Goal: Task Accomplishment & Management: Complete application form

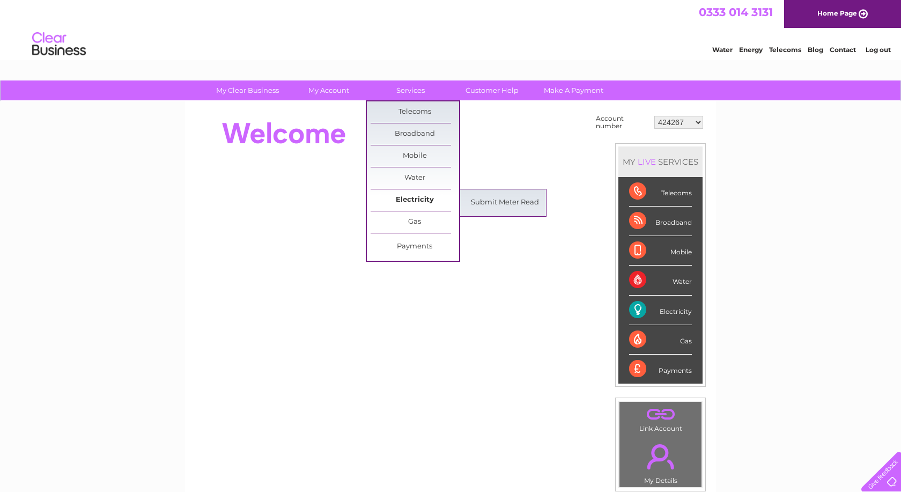
click at [410, 195] on link "Electricity" at bounding box center [414, 199] width 88 height 21
click at [501, 198] on link "Submit Meter Read" at bounding box center [505, 202] width 88 height 21
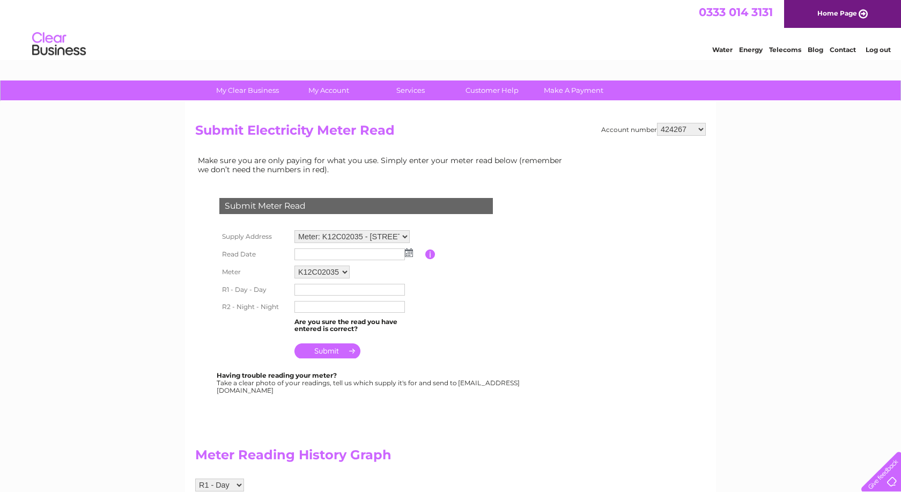
click at [407, 251] on img at bounding box center [409, 252] width 8 height 9
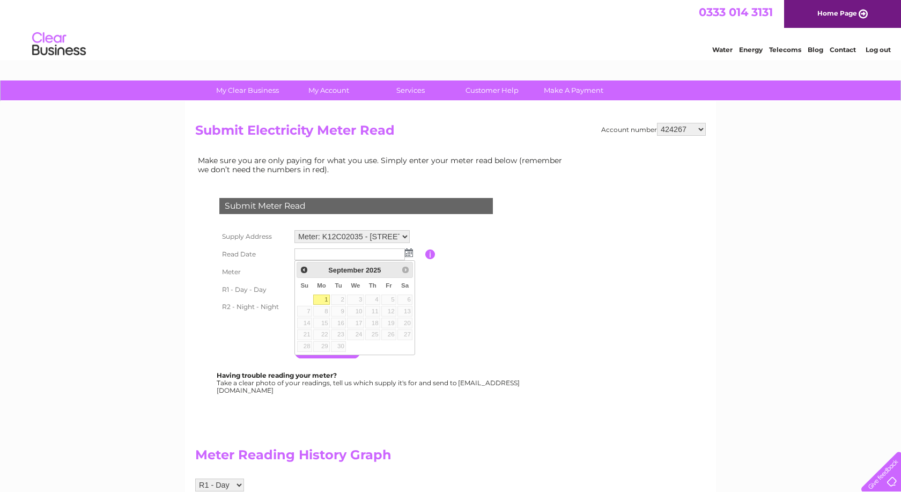
click at [322, 300] on link "1" at bounding box center [321, 299] width 17 height 11
type input "2025/09/01"
click at [328, 289] on input "text" at bounding box center [350, 290] width 112 height 13
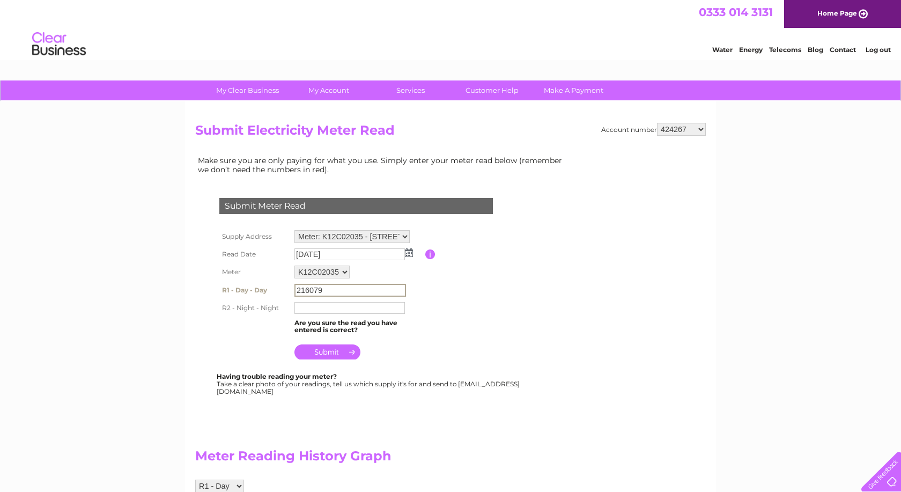
type input "216079"
click at [345, 303] on input "text" at bounding box center [350, 307] width 112 height 13
type input "161956"
click at [338, 350] on input "submit" at bounding box center [327, 351] width 66 height 15
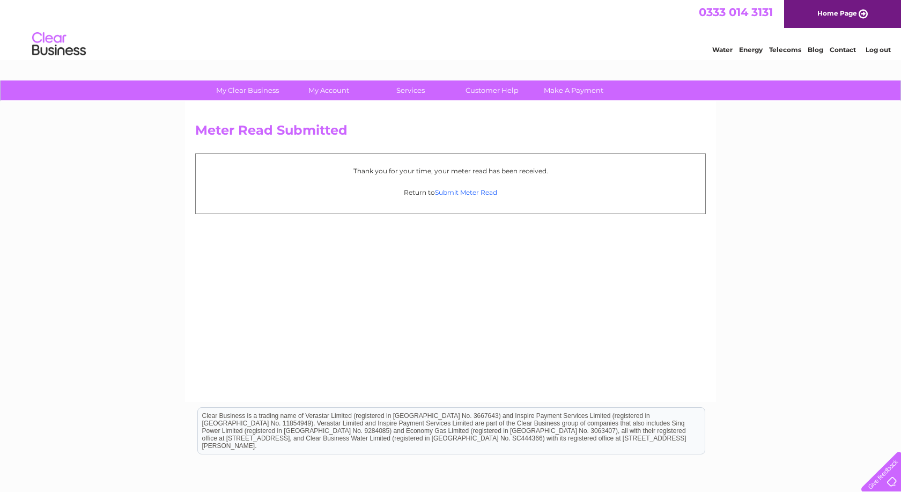
click at [467, 192] on link "Submit Meter Read" at bounding box center [466, 192] width 62 height 8
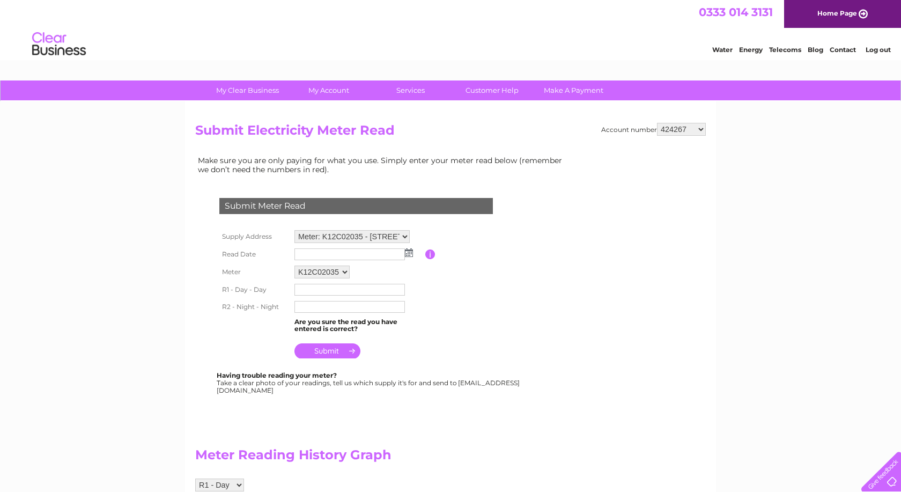
click at [657, 123] on select "424267 424307 424312 424315 424317 443249 443305 443307 443630 447624 30269687 …" at bounding box center [681, 129] width 49 height 13
select select "424307"
click option "424307" at bounding box center [0, 0] width 0 height 0
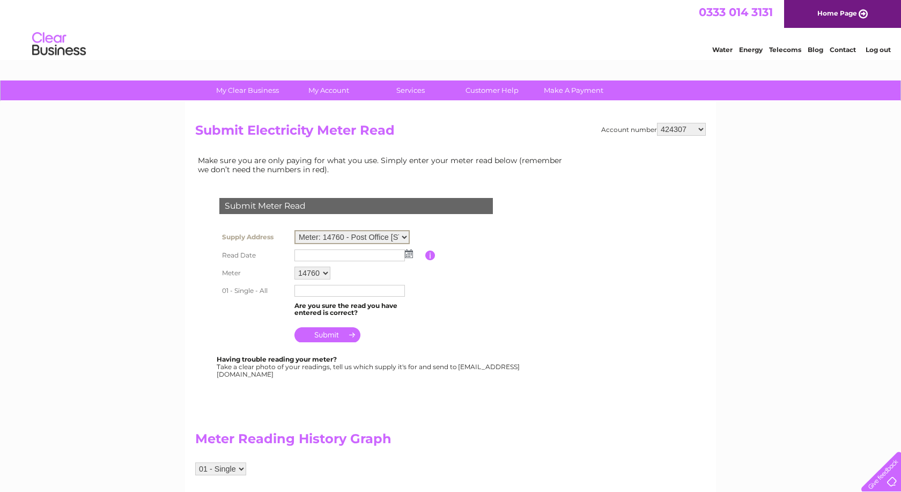
click at [294, 230] on select "Meter: 14760 - Post Office Flat, Hugh Street, St Mary's, Isles Of Scilly, TR21 …" at bounding box center [351, 237] width 115 height 14
select select "138814"
click option "Meter: K94D15062 - St Mary's Hall Hotel, Church Street, St Mary's, Isles Of Sci…" at bounding box center [0, 0] width 0 height 0
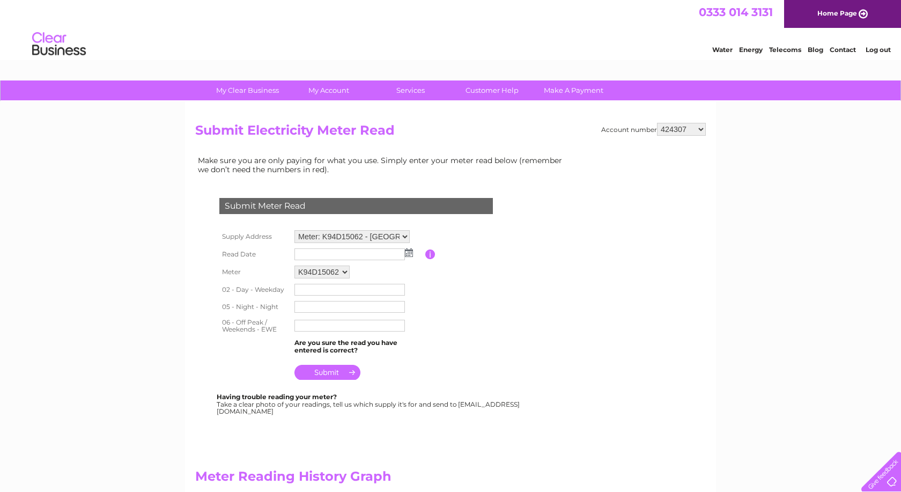
click at [410, 251] on img at bounding box center [409, 252] width 8 height 9
click at [323, 302] on link "1" at bounding box center [321, 299] width 17 height 11
type input "2025/09/01"
click at [318, 288] on input "text" at bounding box center [350, 290] width 112 height 13
type input "150979"
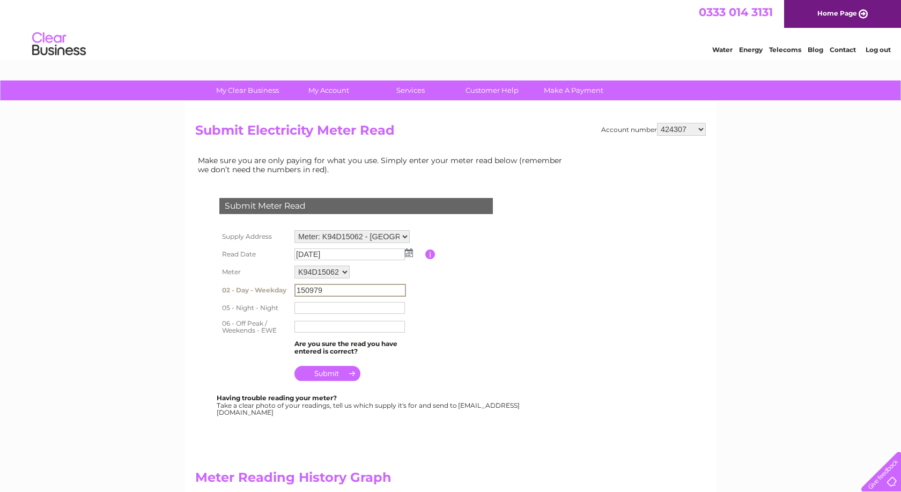
click at [315, 309] on input "text" at bounding box center [349, 308] width 110 height 12
type input "553510"
click at [365, 328] on input "text" at bounding box center [350, 325] width 112 height 13
type input "116779"
click at [340, 368] on input "submit" at bounding box center [327, 372] width 66 height 15
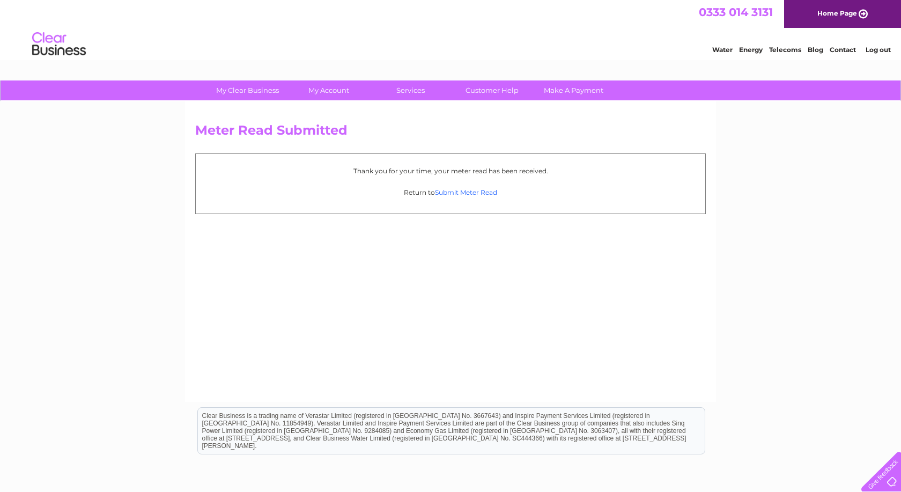
click at [470, 191] on link "Submit Meter Read" at bounding box center [466, 192] width 62 height 8
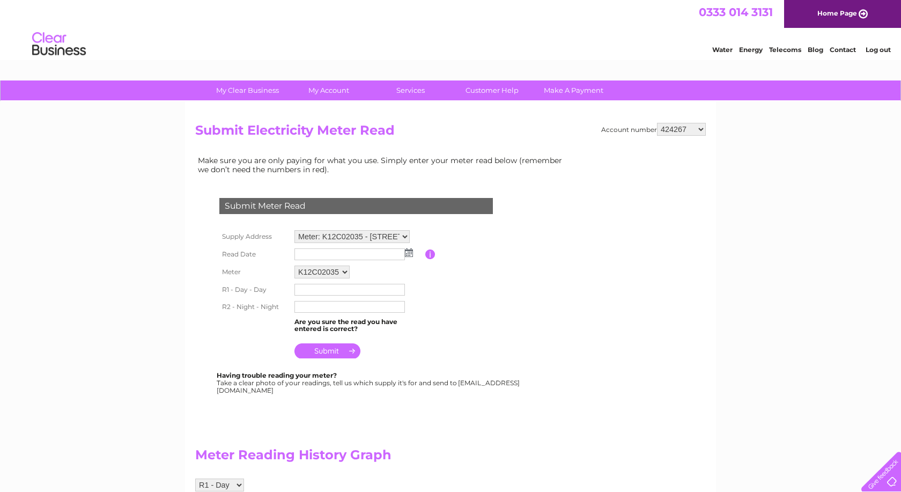
click at [657, 123] on select "424267 424307 424312 424315 424317 443249 443305 443307 443630 447624 30269687 …" at bounding box center [681, 129] width 49 height 13
select select "424312"
click option "424312" at bounding box center [0, 0] width 0 height 0
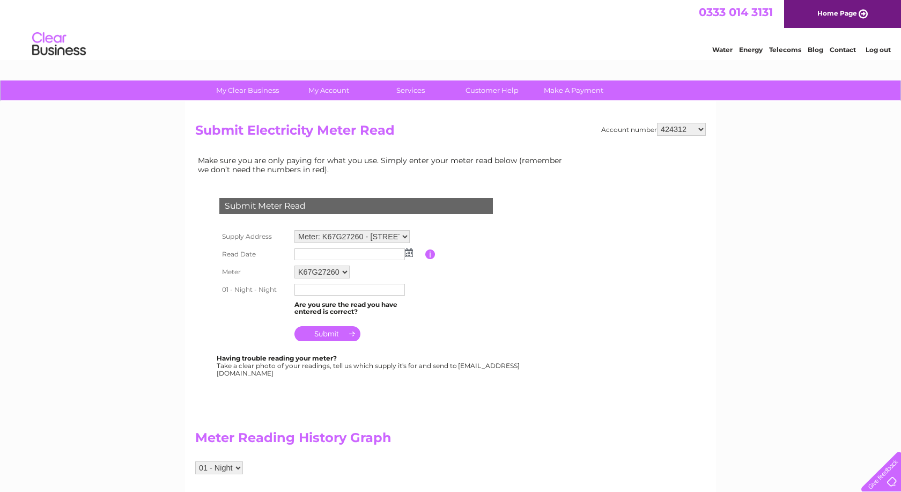
click at [413, 252] on td at bounding box center [358, 254] width 133 height 17
click at [409, 253] on img at bounding box center [409, 252] width 8 height 9
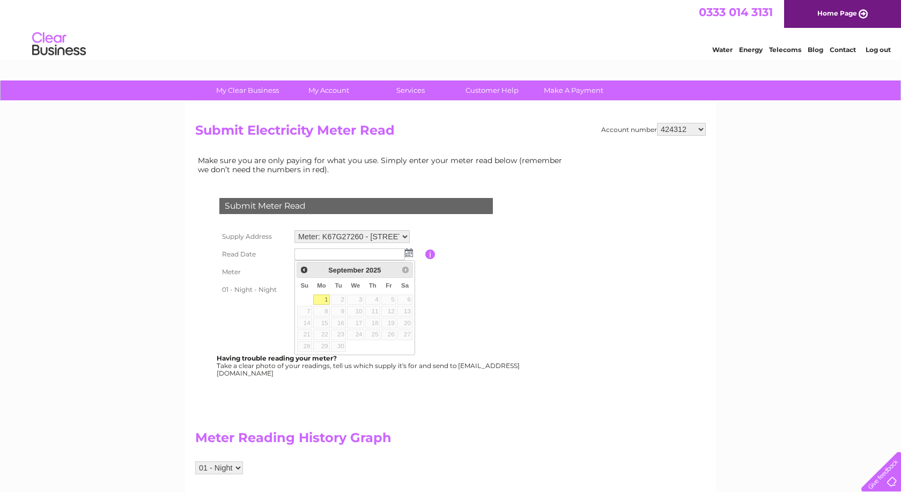
click at [320, 298] on link "1" at bounding box center [321, 299] width 17 height 11
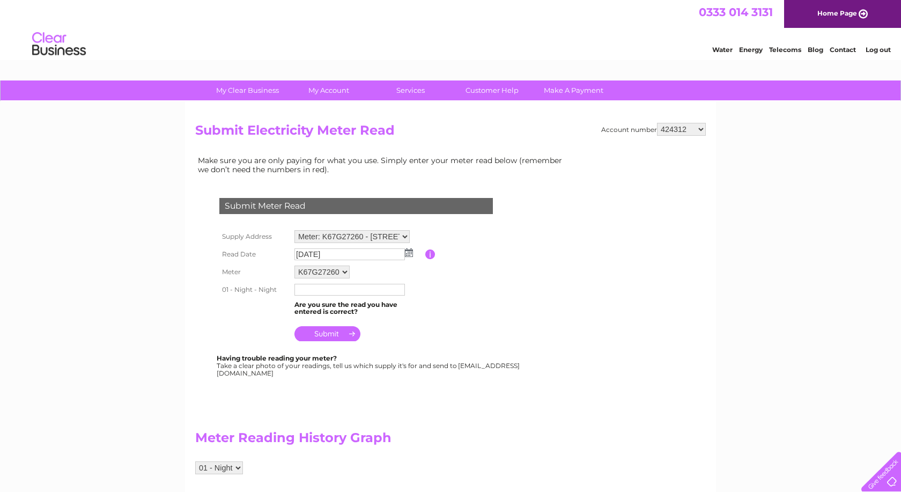
click at [408, 253] on img at bounding box center [409, 252] width 8 height 9
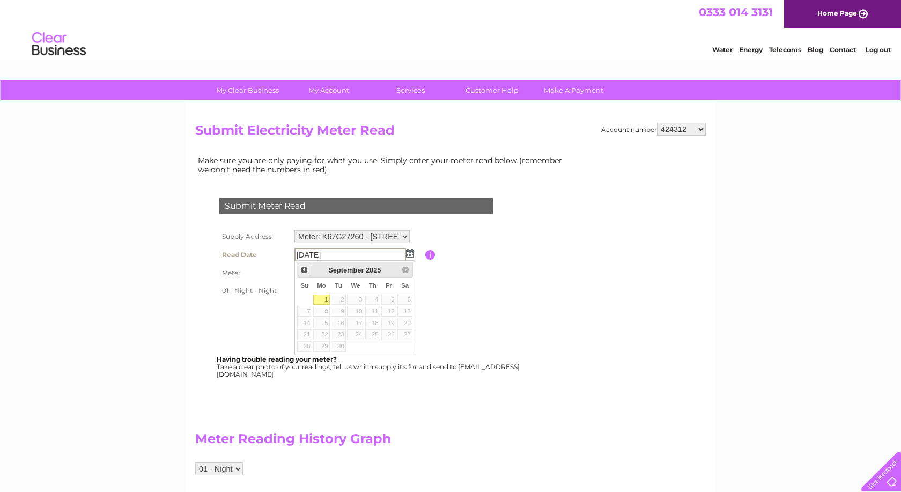
click at [303, 266] on span "Prev" at bounding box center [304, 269] width 9 height 9
click at [403, 347] on link "30" at bounding box center [404, 346] width 15 height 11
type input "2025/08/30"
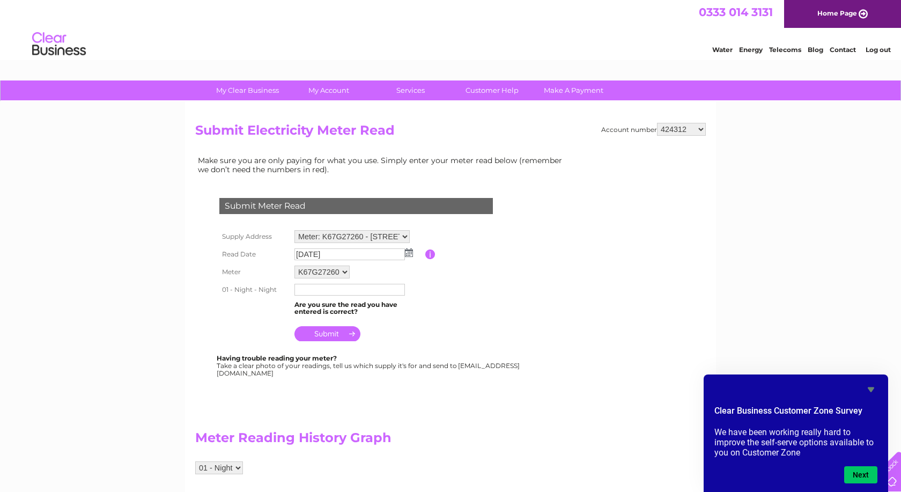
click at [310, 288] on input "text" at bounding box center [349, 290] width 110 height 12
type input "64285"
click at [323, 331] on input "submit" at bounding box center [327, 333] width 66 height 15
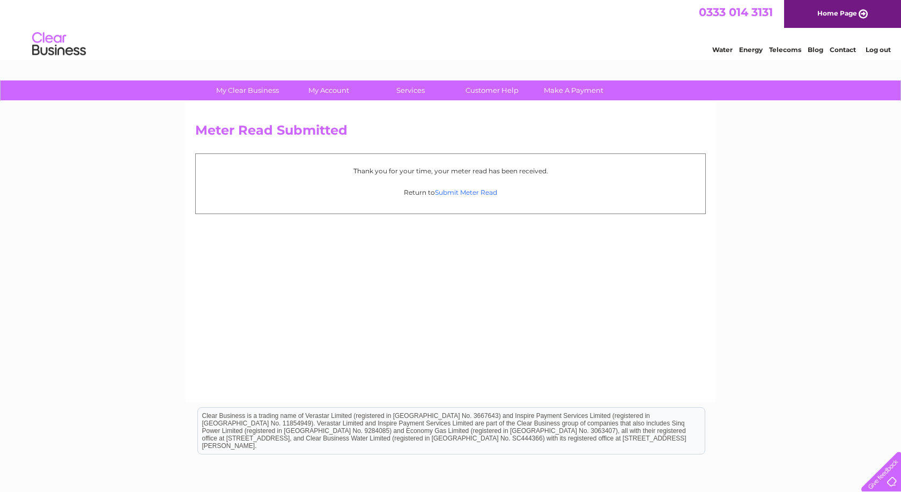
click at [479, 191] on link "Submit Meter Read" at bounding box center [466, 192] width 62 height 8
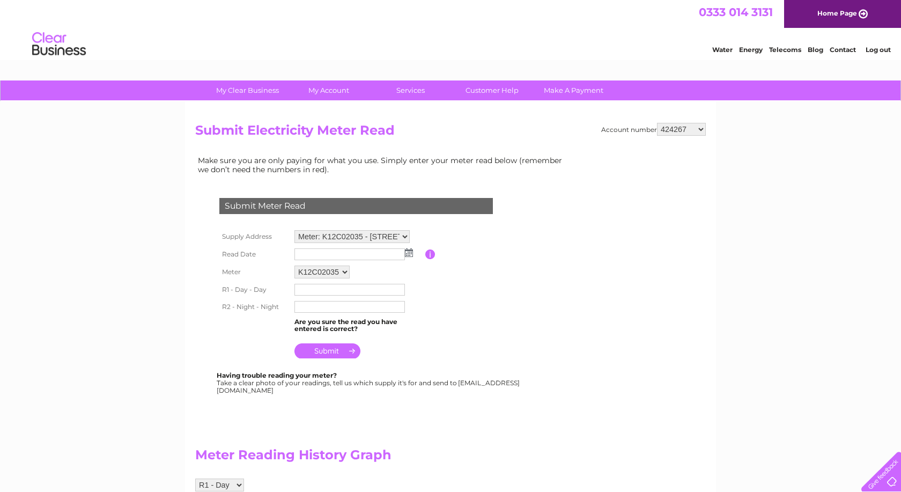
click at [657, 123] on select "424267 424307 424312 424315 424317 443249 443305 443307 443630 447624 30269687 …" at bounding box center [681, 129] width 49 height 13
select select "424312"
click option "424312" at bounding box center [0, 0] width 0 height 0
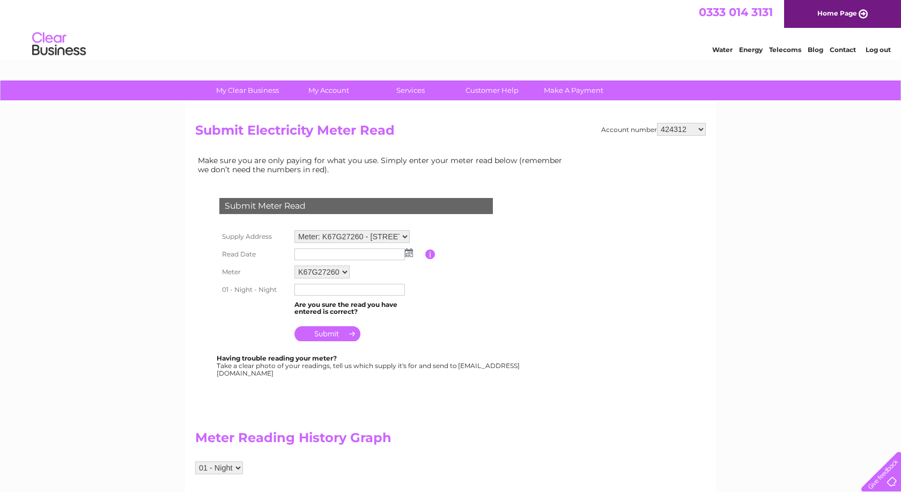
click at [294, 230] on select "Meter: K67G27260 - [STREET_ADDRESS] Meter: D09W673336 - [GEOGRAPHIC_DATA][STREE…" at bounding box center [351, 236] width 115 height 13
select select "138819"
click option "Meter: D09W673336 - [STREET_ADDRESS]" at bounding box center [0, 0] width 0 height 0
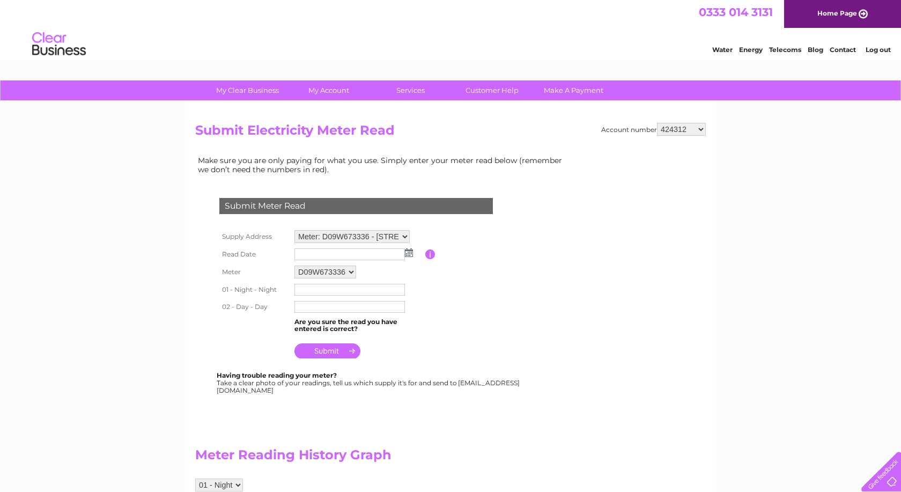
click at [406, 254] on img at bounding box center [409, 252] width 8 height 9
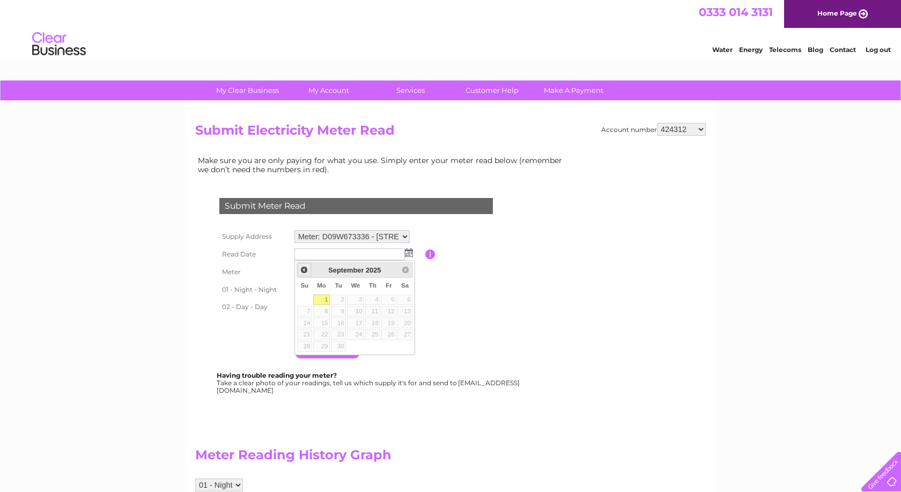
click at [308, 266] on span "Prev" at bounding box center [304, 269] width 9 height 9
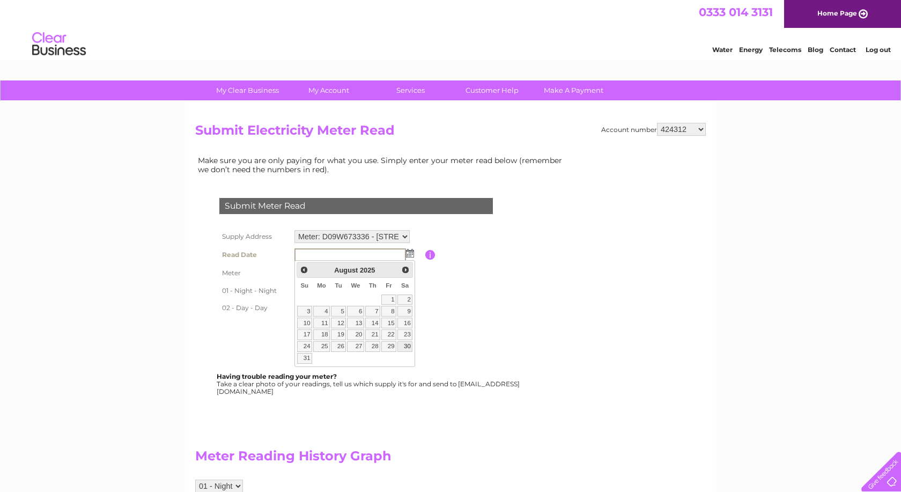
click at [405, 346] on link "30" at bounding box center [404, 346] width 15 height 11
type input "2025/08/30"
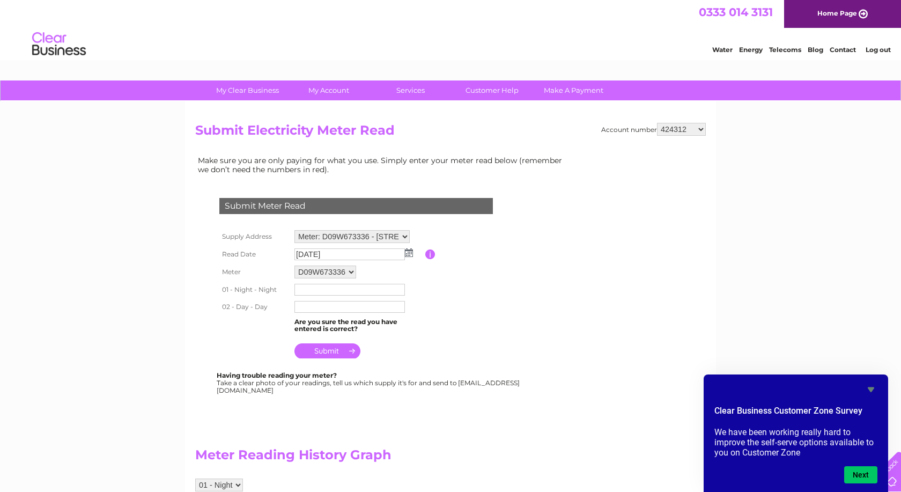
click at [657, 123] on select "424267 424307 424312 424315 424317 443249 443305 443307 443630 447624 30269687 …" at bounding box center [681, 129] width 49 height 13
select select "424315"
click option "424315" at bounding box center [0, 0] width 0 height 0
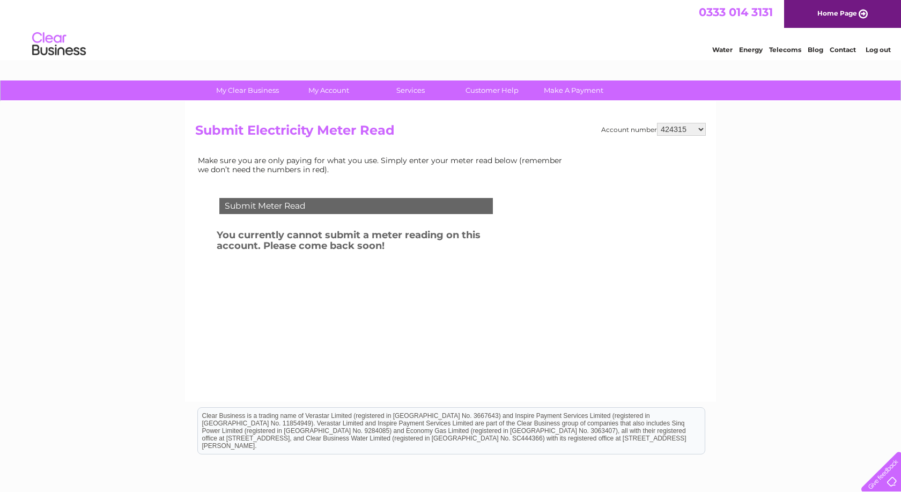
click at [657, 123] on select "424267 424307 424312 424315 424317 443249 443305 443307 443630 447624 30269687 …" at bounding box center [681, 129] width 49 height 13
select select "424317"
click option "424317" at bounding box center [0, 0] width 0 height 0
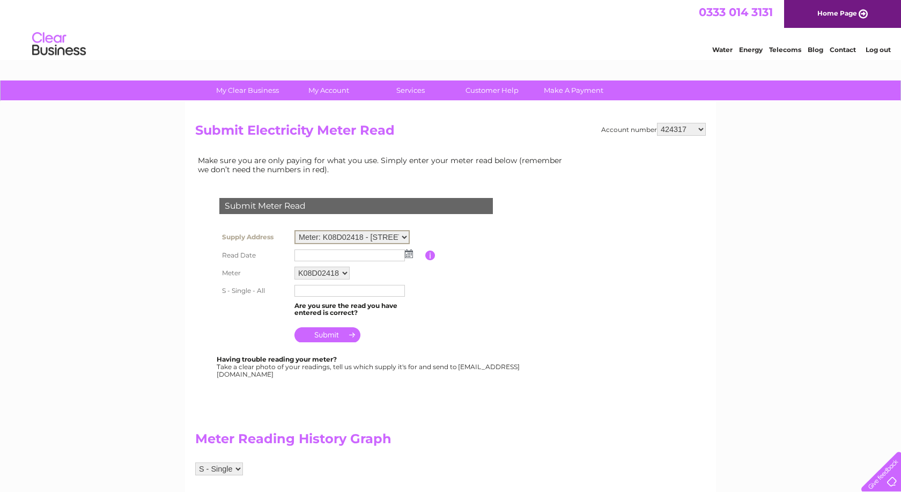
click at [294, 230] on select "Meter: K08D02418 - [STREET_ADDRESS] Of Scilly, TR21 0JY Meter: E11Z49367 - [GEO…" at bounding box center [351, 237] width 115 height 14
select select "132144"
click option "Meter: E11Z49367 - Minalto, Church Street, St Mary's, Isles Of Scilly, TR21 0JT" at bounding box center [0, 0] width 0 height 0
click at [410, 249] on td at bounding box center [358, 255] width 133 height 17
click at [409, 255] on img at bounding box center [409, 252] width 8 height 9
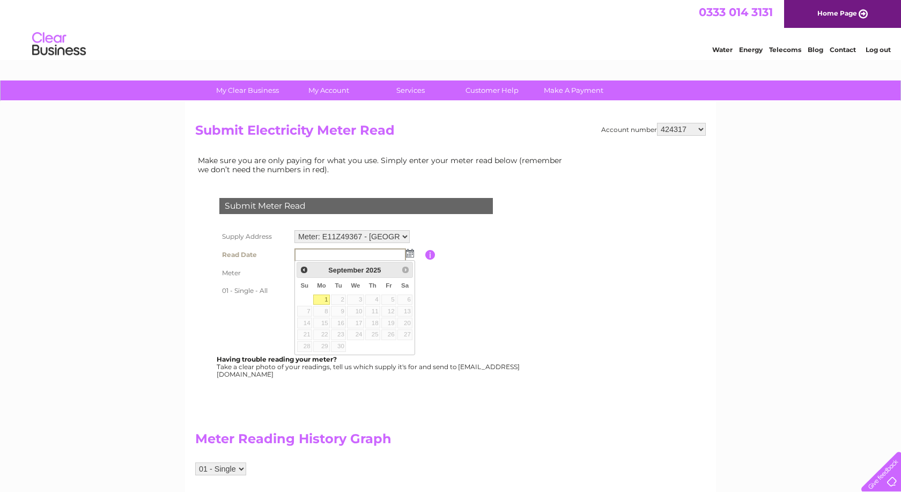
click at [327, 298] on link "1" at bounding box center [321, 299] width 17 height 11
type input "2025/09/01"
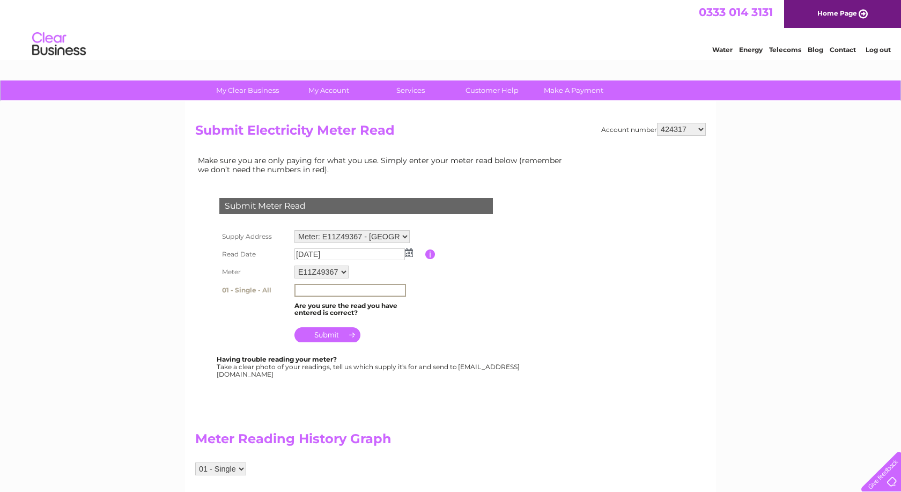
drag, startPoint x: 306, startPoint y: 286, endPoint x: 383, endPoint y: 290, distance: 76.7
click at [307, 286] on input "text" at bounding box center [350, 290] width 112 height 13
type input "248671"
drag, startPoint x: 320, startPoint y: 335, endPoint x: 340, endPoint y: 329, distance: 20.5
click at [321, 335] on input "submit" at bounding box center [327, 334] width 66 height 15
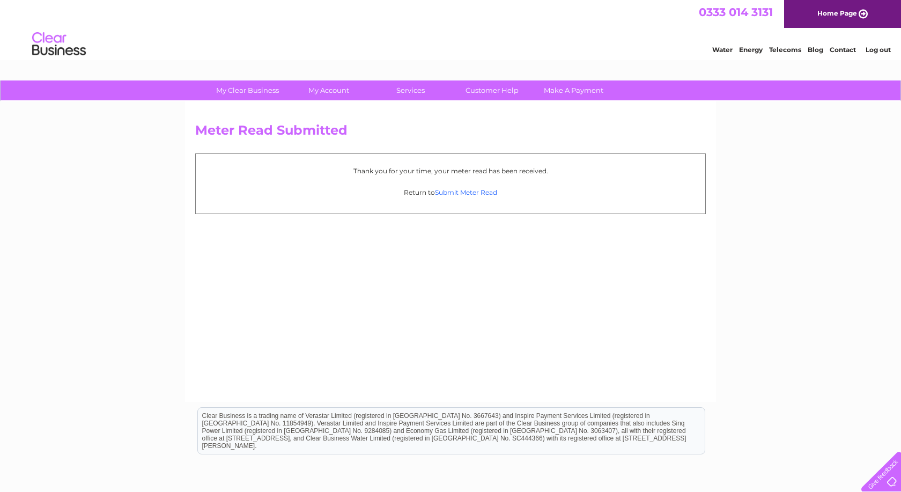
click at [465, 191] on link "Submit Meter Read" at bounding box center [466, 192] width 62 height 8
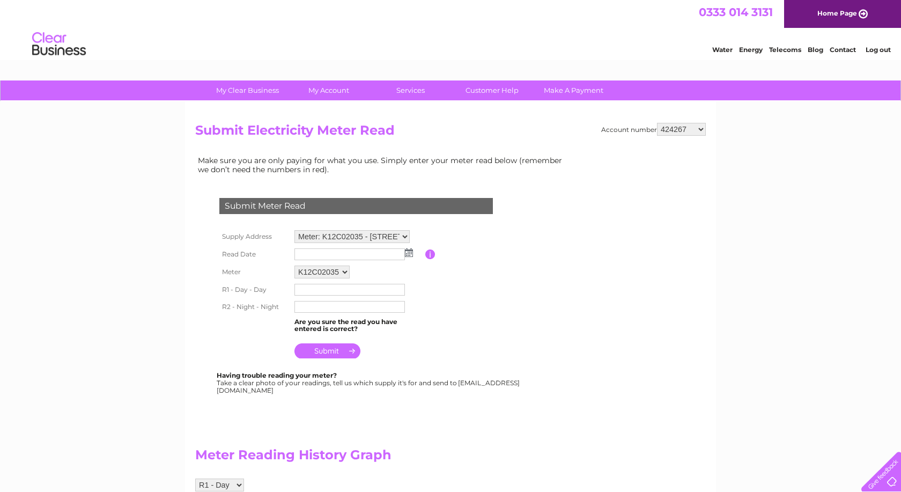
click at [657, 123] on select "424267 424307 424312 424315 424317 443249 443305 443307 443630 447624 30269687 …" at bounding box center [681, 129] width 49 height 13
select select "424317"
click option "424317" at bounding box center [0, 0] width 0 height 0
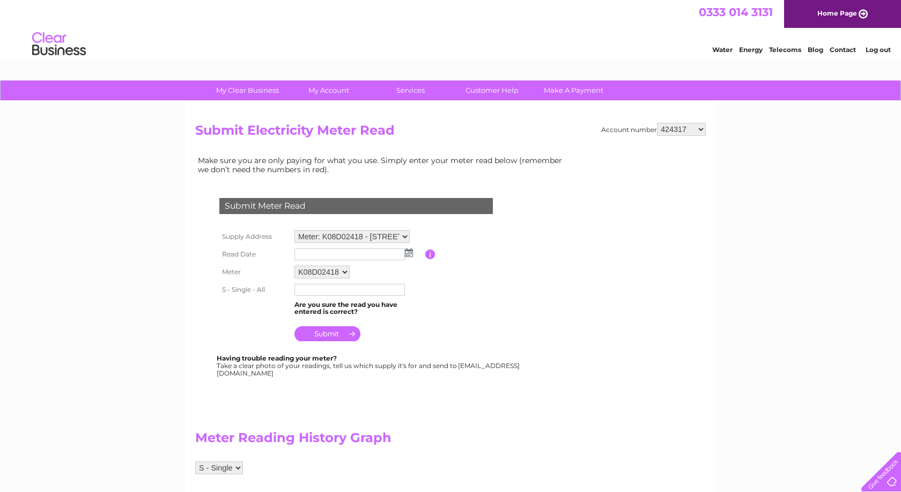
click at [294, 230] on select "Meter: K08D02418 - [STREET_ADDRESS] Of Scilly, TR21 0JY Meter: E11Z49367 - [GEO…" at bounding box center [351, 236] width 115 height 13
select select "137671"
click option "Meter: D07D20573 - LANDLORDS SUPPLY, BAR ESCAPADE FLATS, THE PARADE, ST. MARY'S…" at bounding box center [0, 0] width 0 height 0
click at [404, 253] on input "text" at bounding box center [349, 254] width 110 height 12
click at [410, 250] on img at bounding box center [410, 253] width 8 height 9
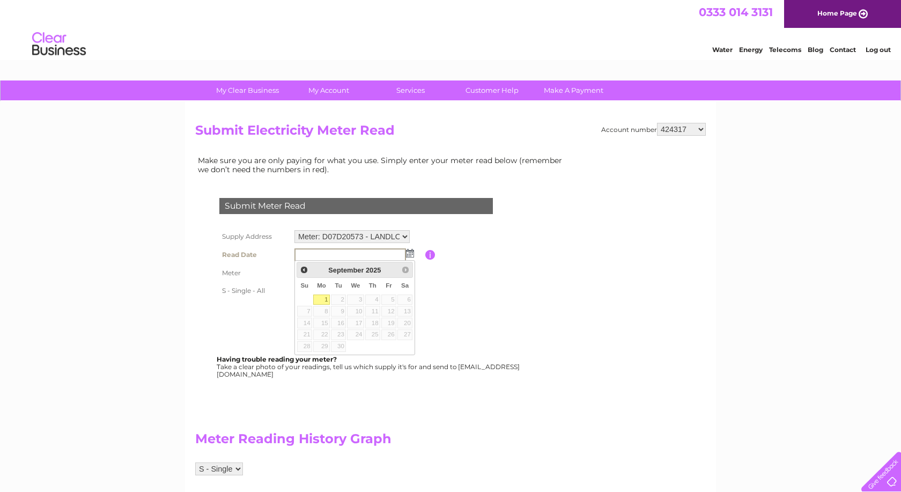
click at [323, 296] on link "1" at bounding box center [321, 299] width 17 height 11
type input "2025/09/01"
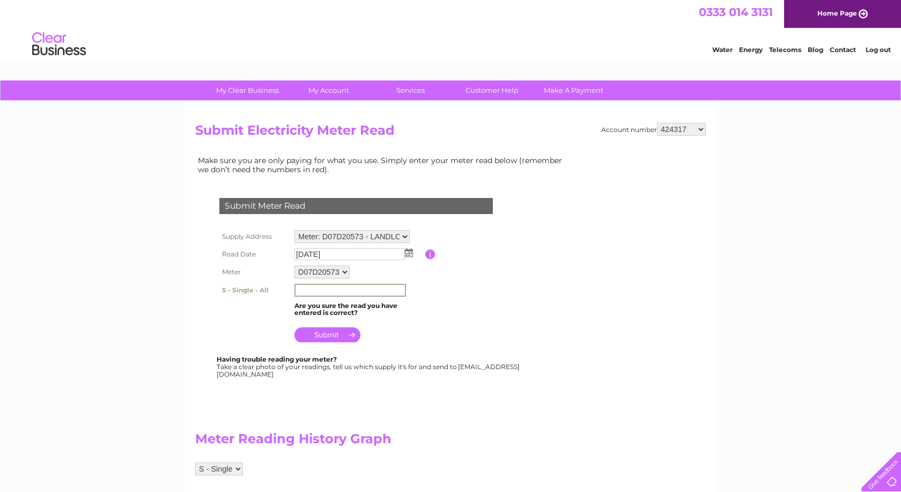
click at [336, 288] on input "text" at bounding box center [350, 290] width 112 height 13
type input "19460"
click at [332, 337] on input "submit" at bounding box center [327, 333] width 66 height 15
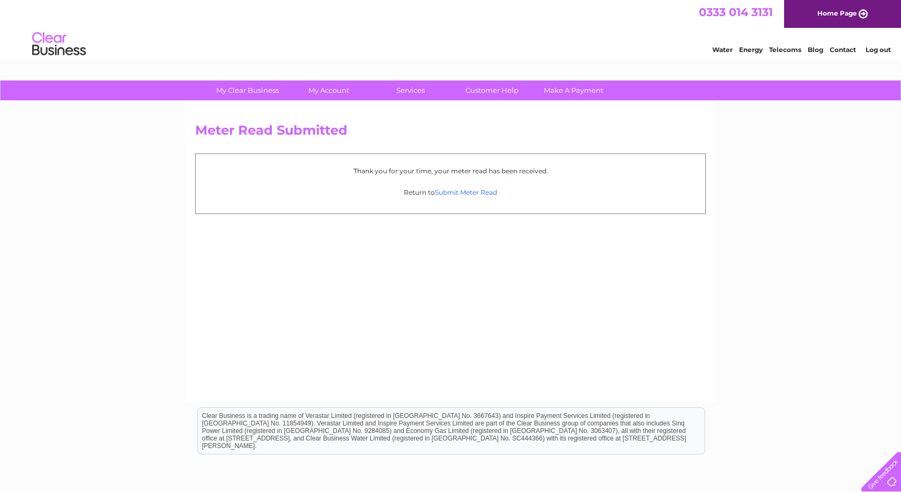
click at [453, 191] on link "Submit Meter Read" at bounding box center [466, 192] width 62 height 8
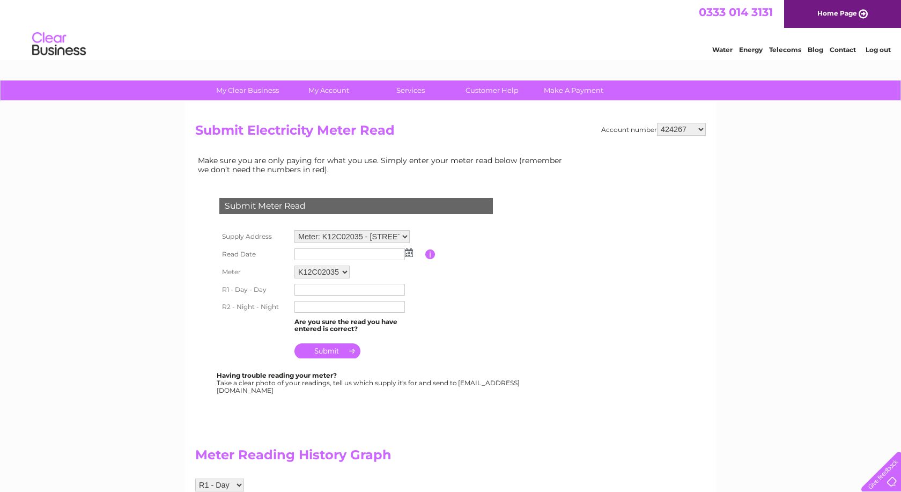
click at [657, 123] on select "424267 424307 424312 424315 424317 443249 443305 443307 443630 447624 30269687 …" at bounding box center [681, 129] width 49 height 13
select select "443249"
click option "443249" at bounding box center [0, 0] width 0 height 0
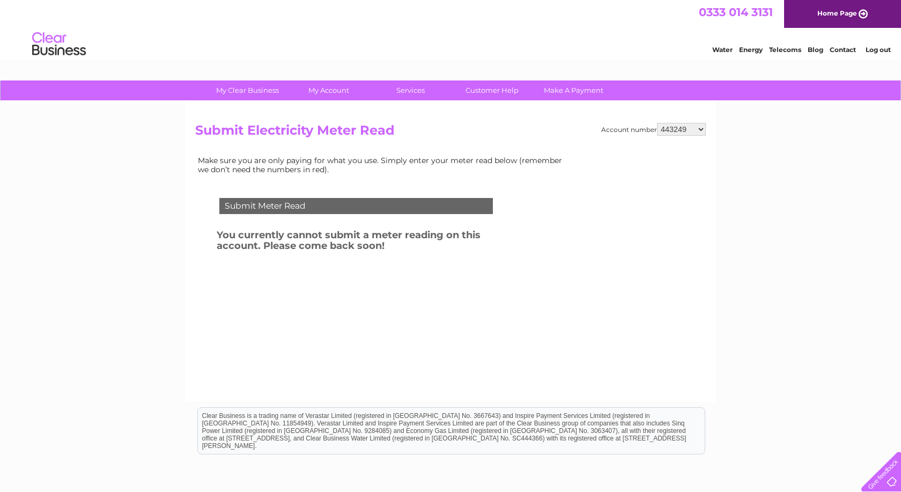
click at [657, 123] on select "424267 424307 424312 424315 424317 443249 443305 443307 443630 447624 30269687 …" at bounding box center [681, 129] width 49 height 13
select select "443305"
click option "443305" at bounding box center [0, 0] width 0 height 0
click at [657, 123] on select "424267 424307 424312 424315 424317 443249 443305 443307 443630 447624 30269687 …" at bounding box center [681, 129] width 49 height 13
select select "443307"
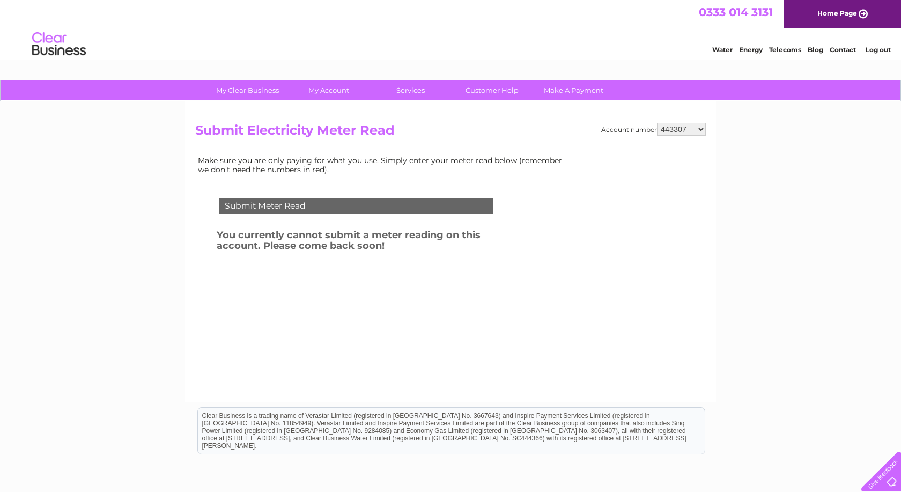
click option "443307" at bounding box center [0, 0] width 0 height 0
click at [657, 123] on select "424267 424307 424312 424315 424317 443249 443305 443307 443630 447624 30269687 …" at bounding box center [681, 129] width 49 height 13
select select "443630"
click option "443630" at bounding box center [0, 0] width 0 height 0
click at [657, 123] on select "424267 424307 424312 424315 424317 443249 443305 443307 443630 447624 30269687 …" at bounding box center [681, 129] width 49 height 13
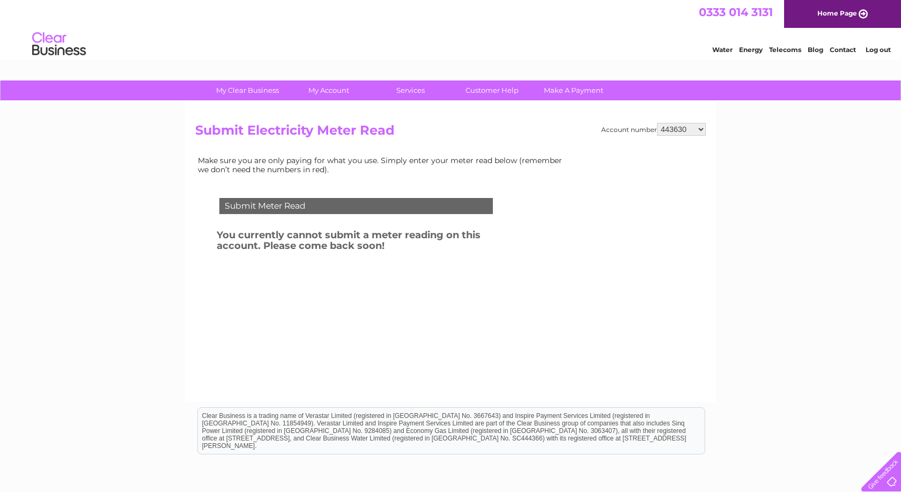
select select "447624"
click option "447624" at bounding box center [0, 0] width 0 height 0
click at [657, 123] on select "424267 424307 424312 424315 424317 443249 443305 443307 443630 447624 30269687 …" at bounding box center [681, 129] width 49 height 13
select select "30269687"
click option "30269687" at bounding box center [0, 0] width 0 height 0
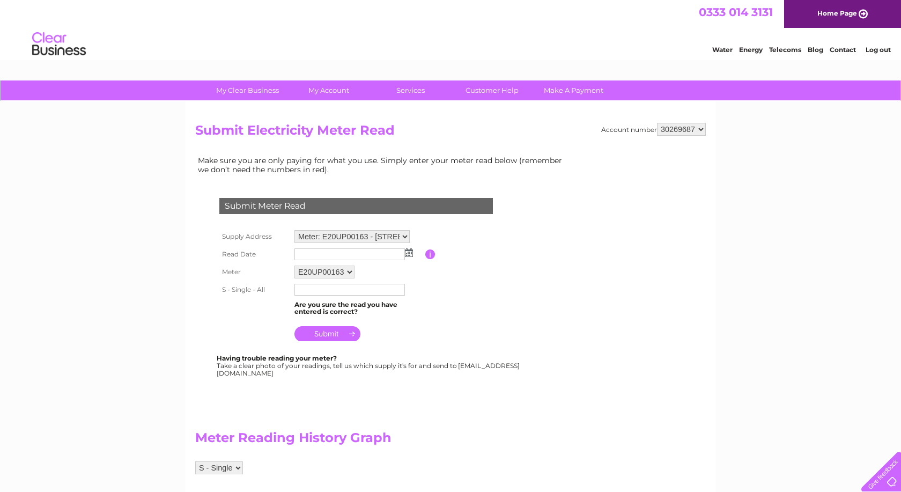
click at [657, 123] on select "424267 424307 424312 424315 424317 443249 443305 443307 443630 447624 30269687 …" at bounding box center [681, 129] width 49 height 13
select select "30276142"
click option "30276142" at bounding box center [0, 0] width 0 height 0
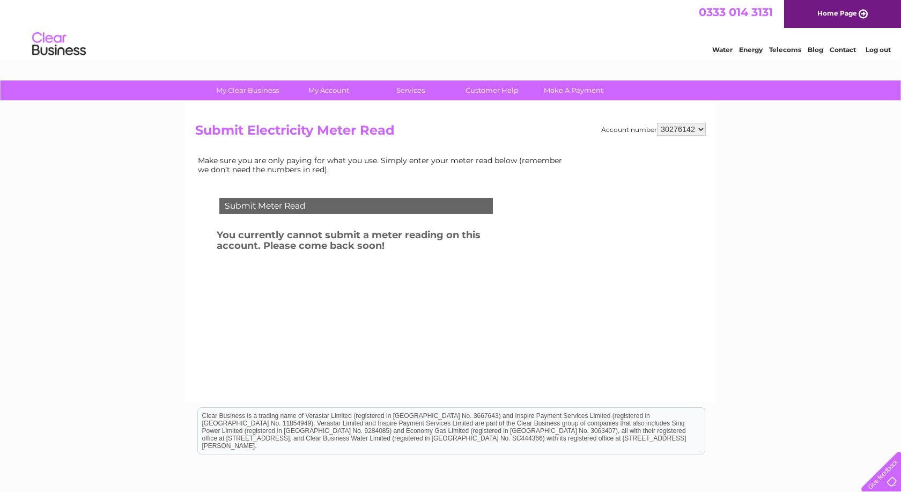
click at [657, 123] on select "424267 424307 424312 424315 424317 443249 443305 443307 443630 447624 30269687 …" at bounding box center [681, 129] width 49 height 13
select select "30269687"
click option "30269687" at bounding box center [0, 0] width 0 height 0
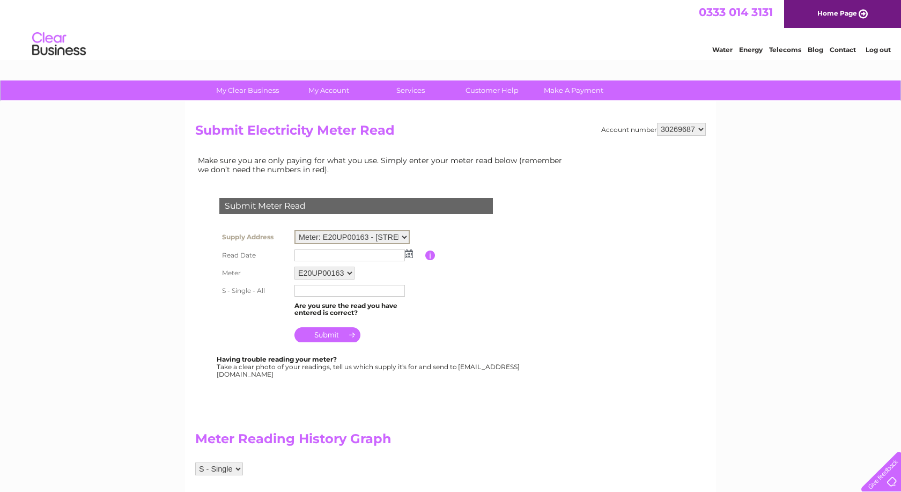
click at [294, 230] on select "Meter: E20UP00163 - Everess Farm, Chapel Lane, Redmarley, Gloucester, GL19 3JF …" at bounding box center [351, 237] width 115 height 14
select select "137761"
click option "Meter: 18L2175918 - First Floor, [STREET_ADDRESS]" at bounding box center [0, 0] width 0 height 0
click at [409, 255] on img at bounding box center [409, 253] width 8 height 9
click at [407, 252] on img at bounding box center [409, 252] width 8 height 9
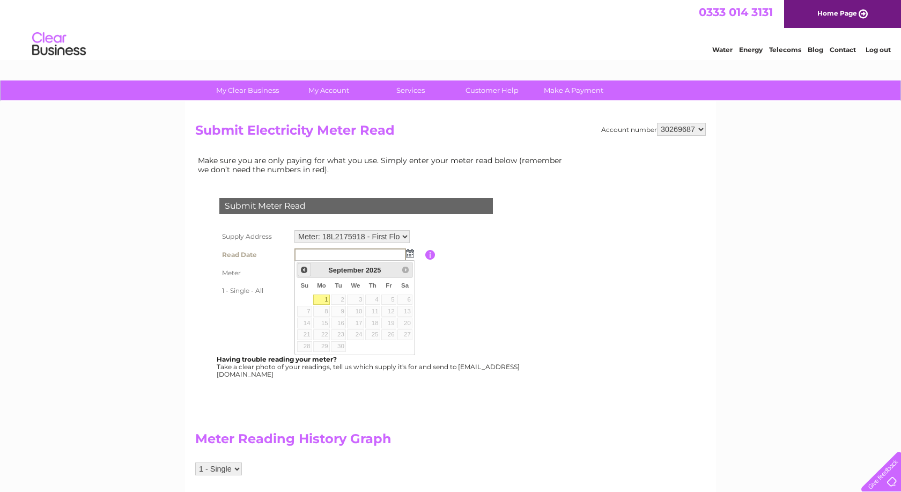
click at [302, 270] on span "Prev" at bounding box center [304, 269] width 9 height 9
click at [392, 346] on link "29" at bounding box center [388, 346] width 15 height 11
type input "[DATE]"
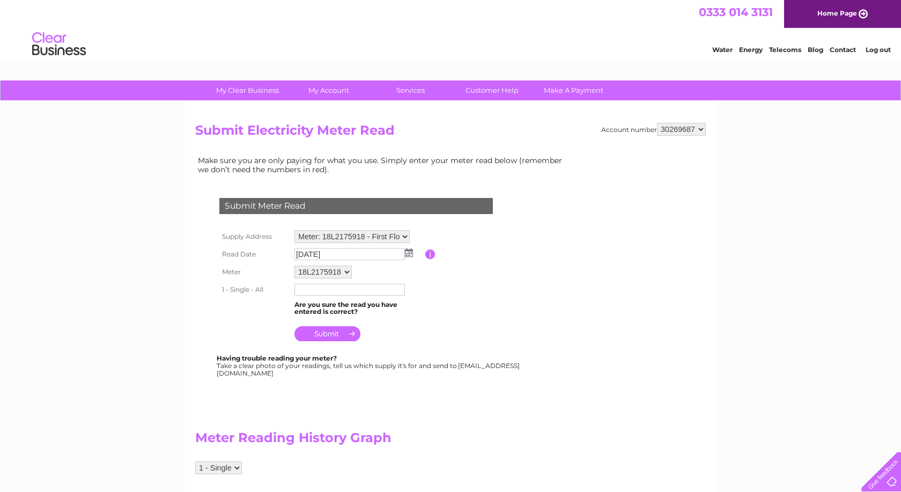
click at [325, 286] on input "text" at bounding box center [349, 290] width 110 height 12
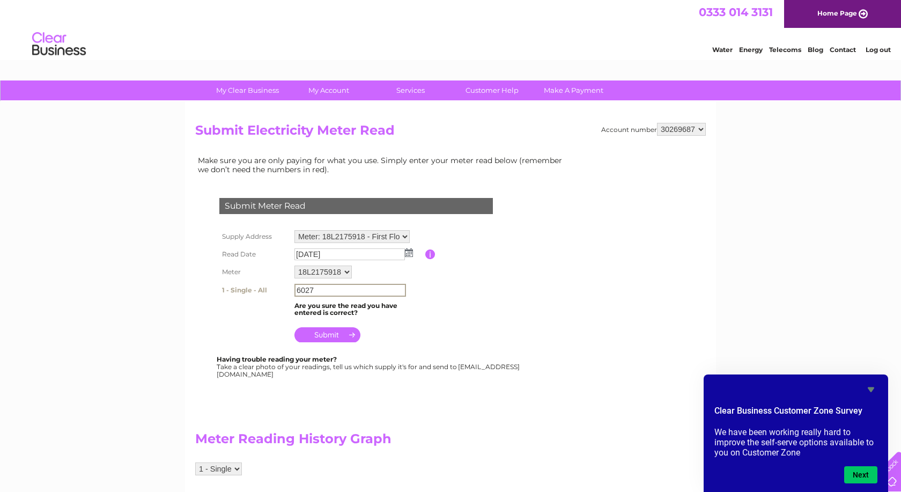
type input "6027"
click at [323, 332] on input "submit" at bounding box center [327, 334] width 66 height 15
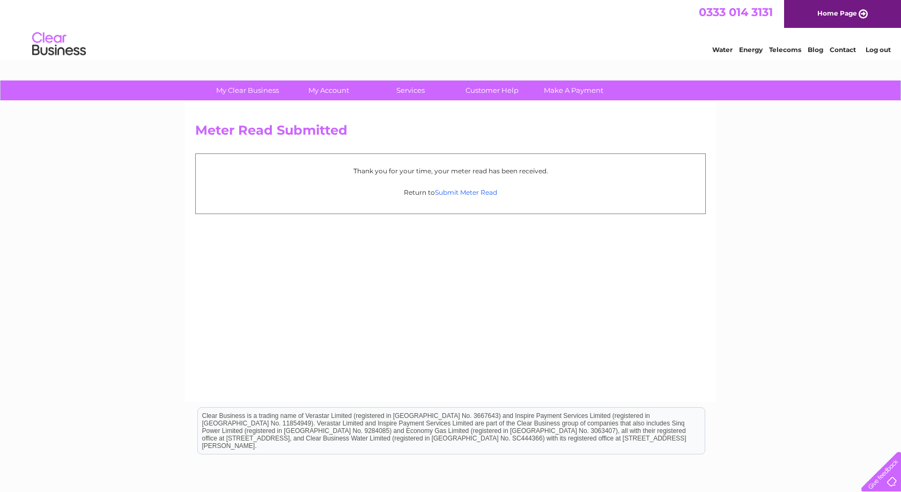
click at [472, 190] on link "Submit Meter Read" at bounding box center [466, 192] width 62 height 8
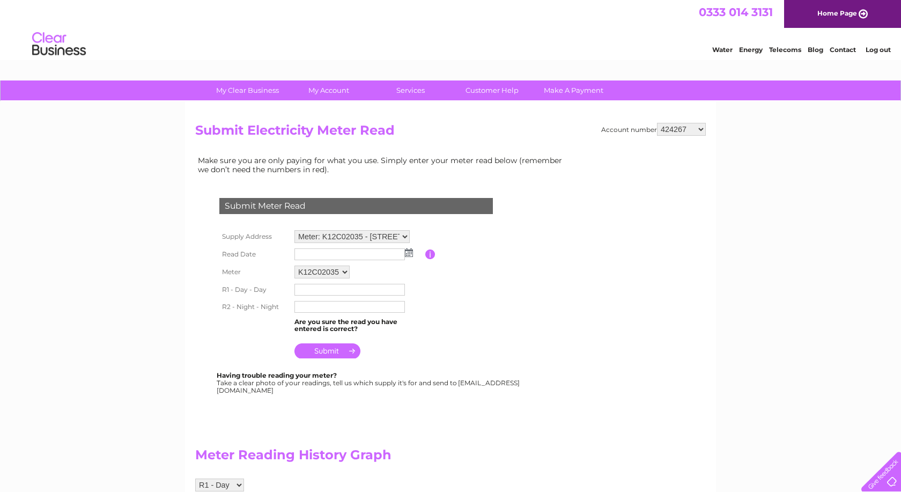
click at [657, 123] on select "424267 424307 424312 424315 424317 443249 443305 443307 443630 447624 30269687 …" at bounding box center [681, 129] width 49 height 13
select select "30276142"
click option "30276142" at bounding box center [0, 0] width 0 height 0
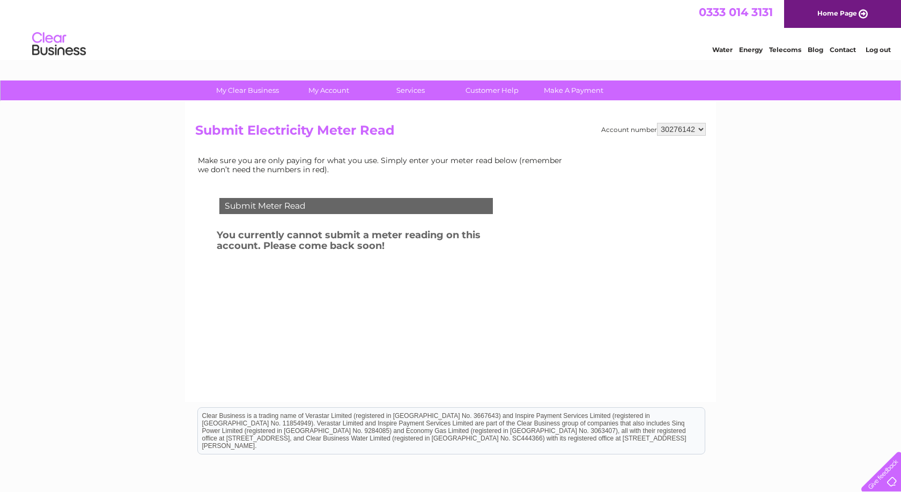
click at [657, 123] on select "424267 424307 424312 424315 424317 443249 443305 443307 443630 447624 30269687 …" at bounding box center [681, 129] width 49 height 13
select select "30269687"
click option "30269687" at bounding box center [0, 0] width 0 height 0
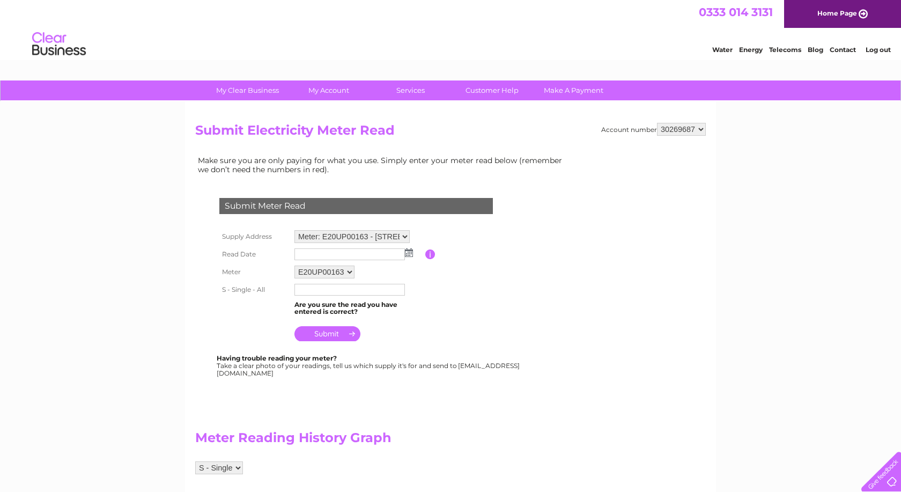
click at [294, 230] on select "Meter: E20UP00163 - Everess Farm, Chapel Lane, Redmarley, Gloucester, GL19 3JF …" at bounding box center [351, 236] width 115 height 13
click at [657, 123] on select "424267 424307 424312 424315 424317 443249 443305 443307 443630 447624 30269687 …" at bounding box center [681, 129] width 49 height 13
select select "447624"
click option "447624" at bounding box center [0, 0] width 0 height 0
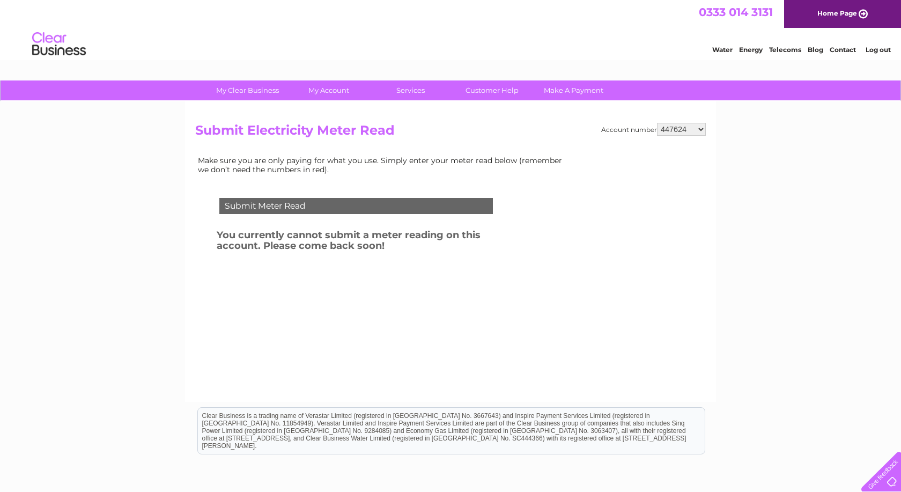
click at [657, 123] on select "424267 424307 424312 424315 424317 443249 443305 443307 443630 447624 30269687 …" at bounding box center [681, 129] width 49 height 13
select select "443307"
click option "443307" at bounding box center [0, 0] width 0 height 0
click at [657, 123] on select "424267 424307 424312 424315 424317 443249 443305 443307 443630 447624 30269687 …" at bounding box center [681, 129] width 49 height 13
select select "443305"
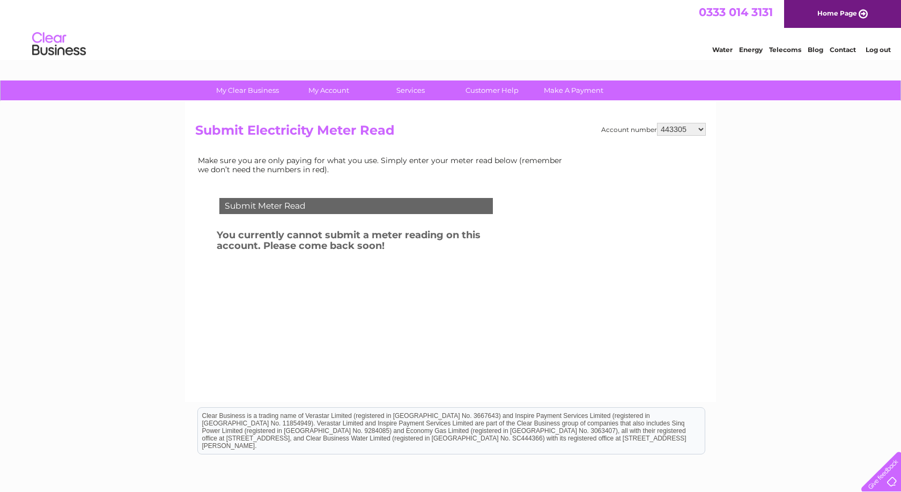
click option "443305" at bounding box center [0, 0] width 0 height 0
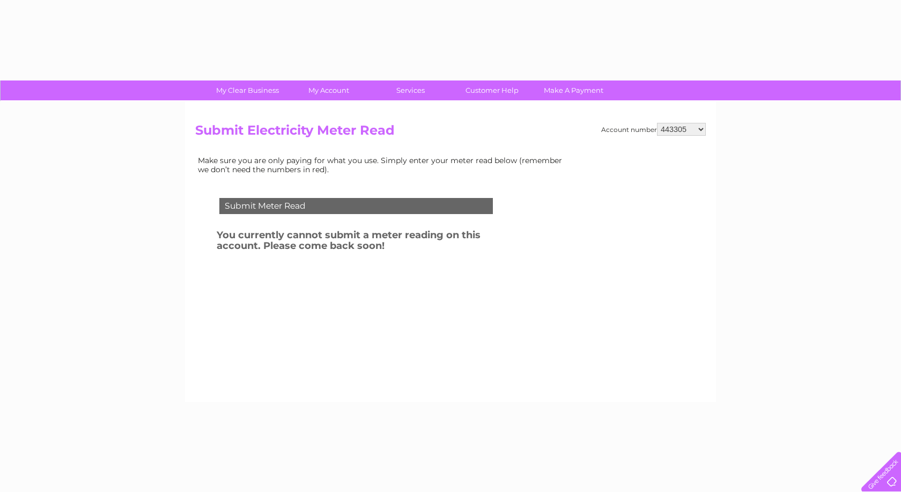
click at [657, 123] on select "424267 424307 424312 424315 424317 443249 443305 443307 443630 447624 30269687 …" at bounding box center [681, 129] width 49 height 13
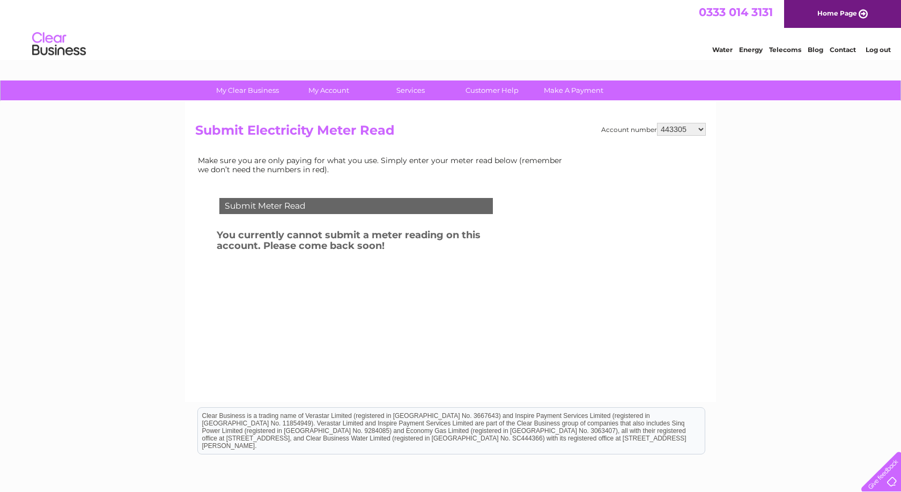
select select "443249"
click option "443249" at bounding box center [0, 0] width 0 height 0
click at [657, 123] on select "424267 424307 424312 424315 424317 443249 443305 443307 443630 447624 30269687 …" at bounding box center [681, 129] width 49 height 13
select select "424317"
click option "424317" at bounding box center [0, 0] width 0 height 0
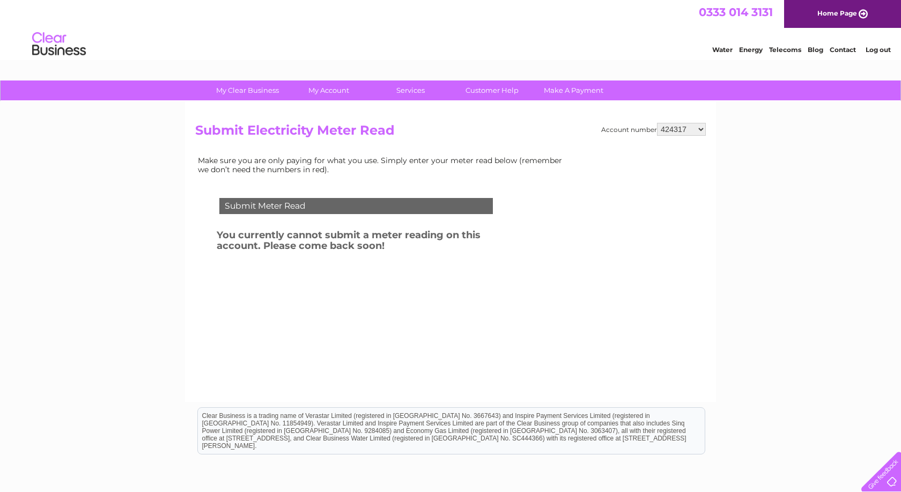
click at [657, 123] on select "424267 424307 424312 424315 424317 443249 443305 443307 443630 447624 30269687 …" at bounding box center [681, 129] width 49 height 13
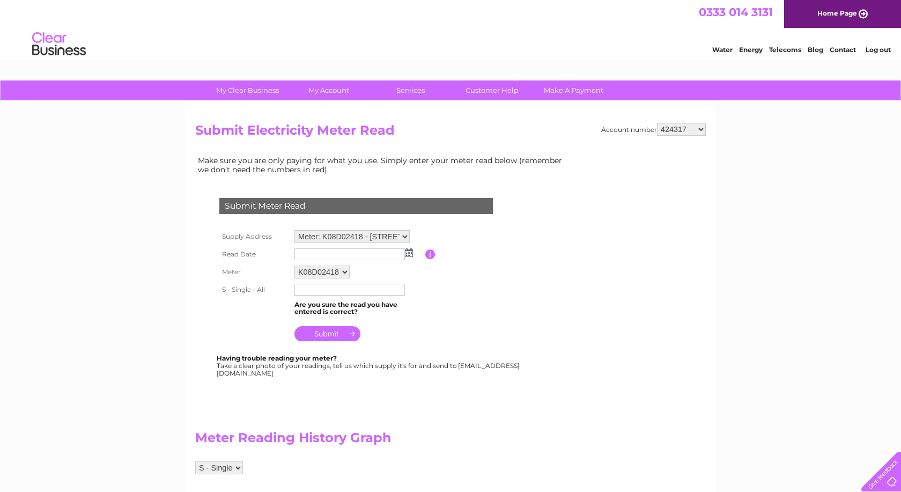
click at [537, 214] on div "Make sure you are only paying for what you use. Simply enter your meter read be…" at bounding box center [382, 445] width 375 height 585
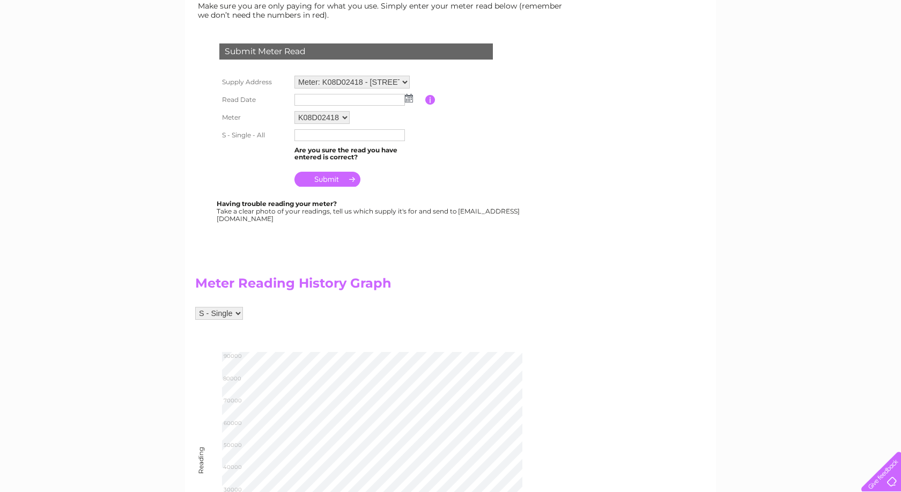
scroll to position [109, 0]
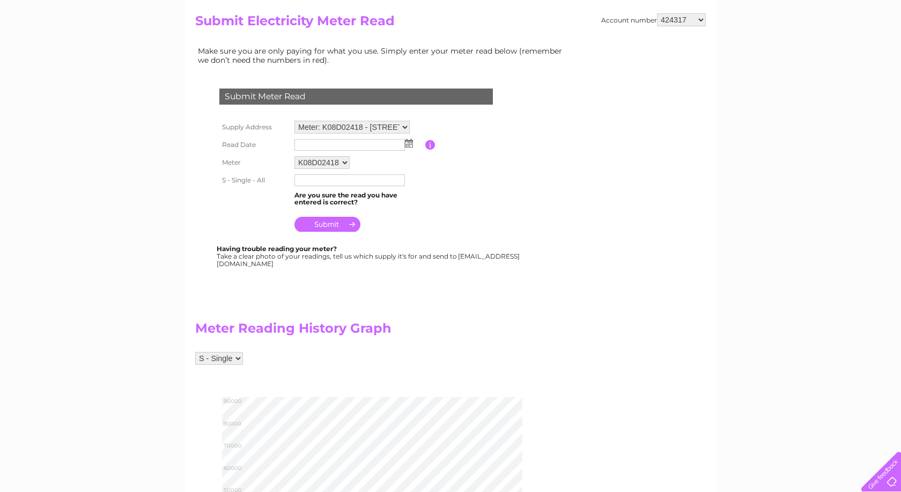
click at [195, 352] on select "S - Single" at bounding box center [219, 358] width 48 height 13
click at [236, 354] on select "S - Single" at bounding box center [219, 358] width 48 height 13
